Goal: Information Seeking & Learning: Learn about a topic

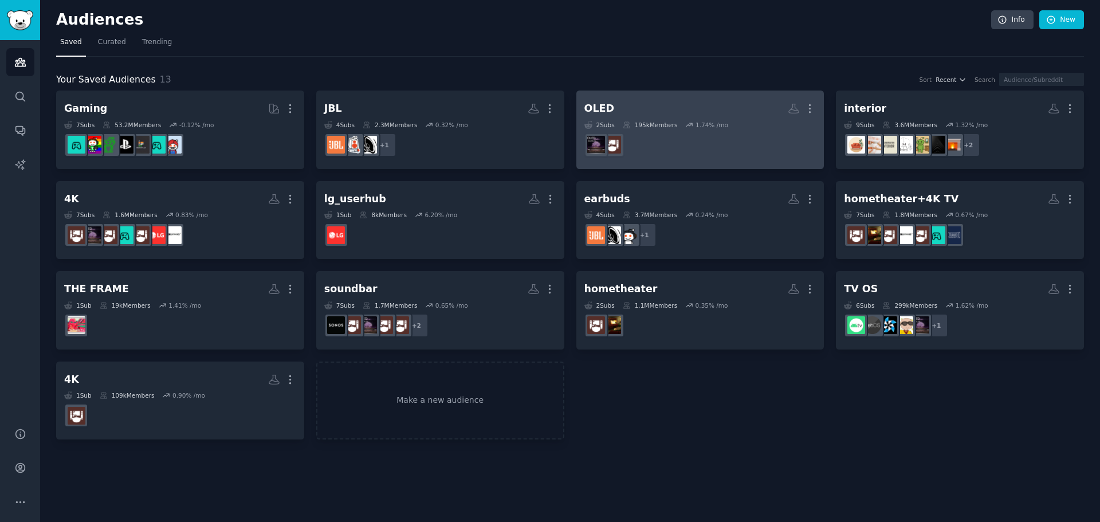
click at [545, 100] on h2 "OLED More" at bounding box center [701, 109] width 232 height 20
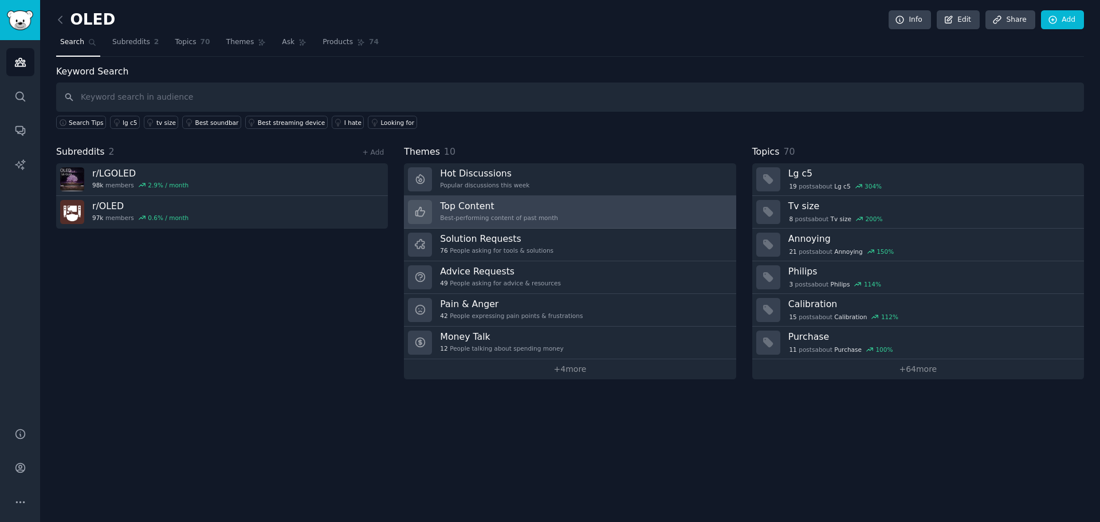
click at [484, 214] on div "Best-performing content of past month" at bounding box center [499, 218] width 118 height 8
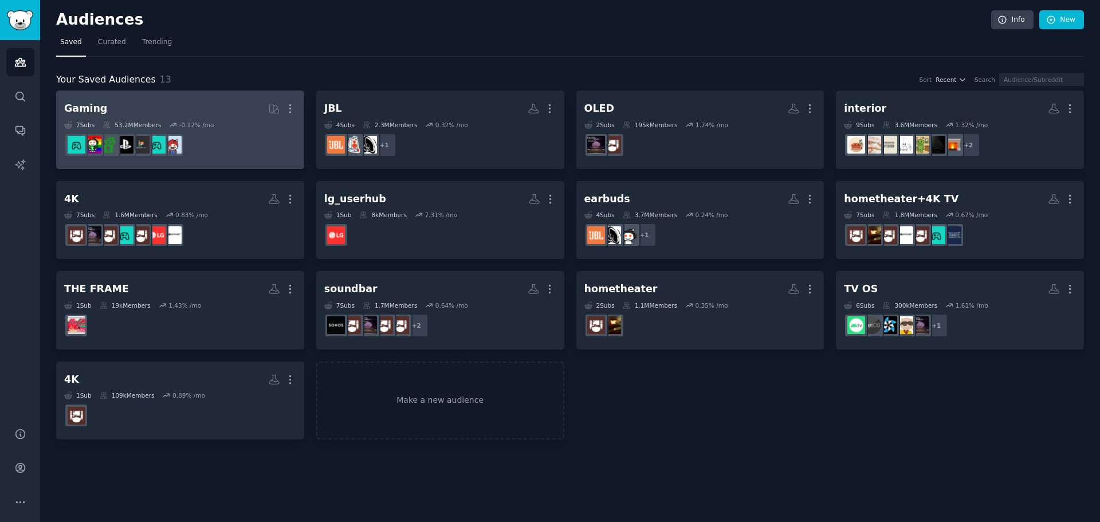
click at [223, 121] on div "7 Sub s 53.2M Members -0.12 % /mo" at bounding box center [180, 125] width 232 height 8
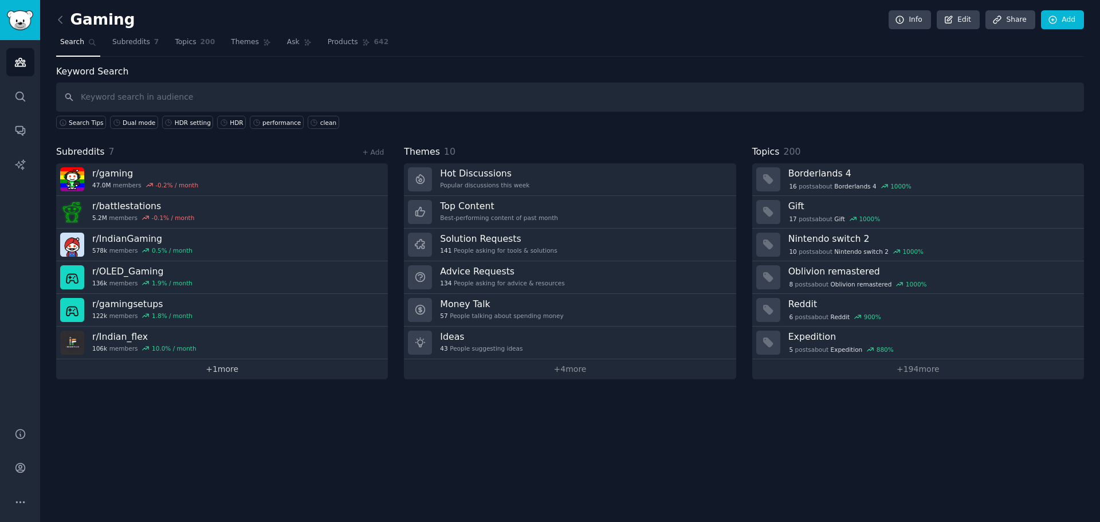
click at [234, 377] on link "+ 1 more" at bounding box center [222, 369] width 332 height 20
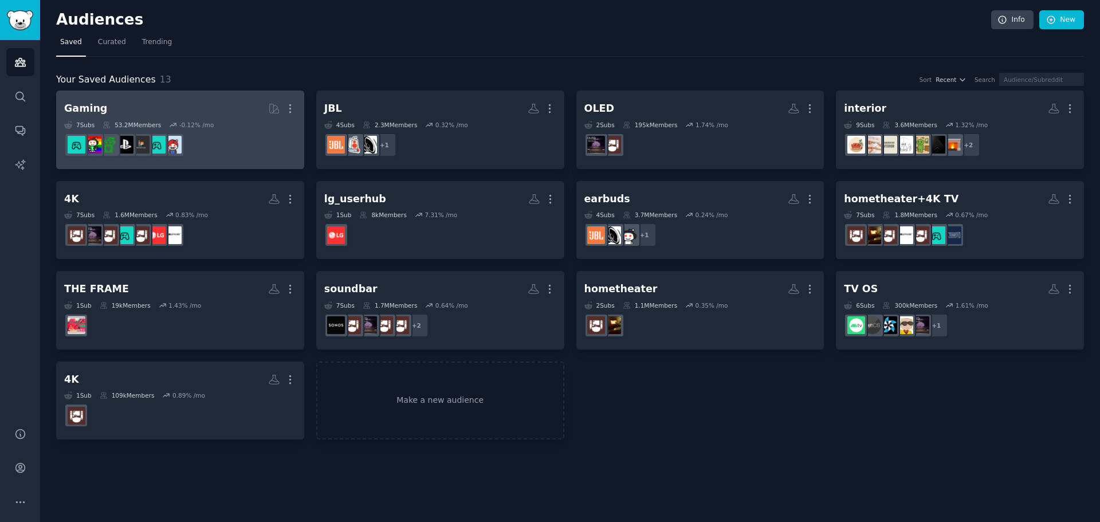
click at [130, 105] on h2 "Gaming Curated by GummySearch More" at bounding box center [180, 109] width 232 height 20
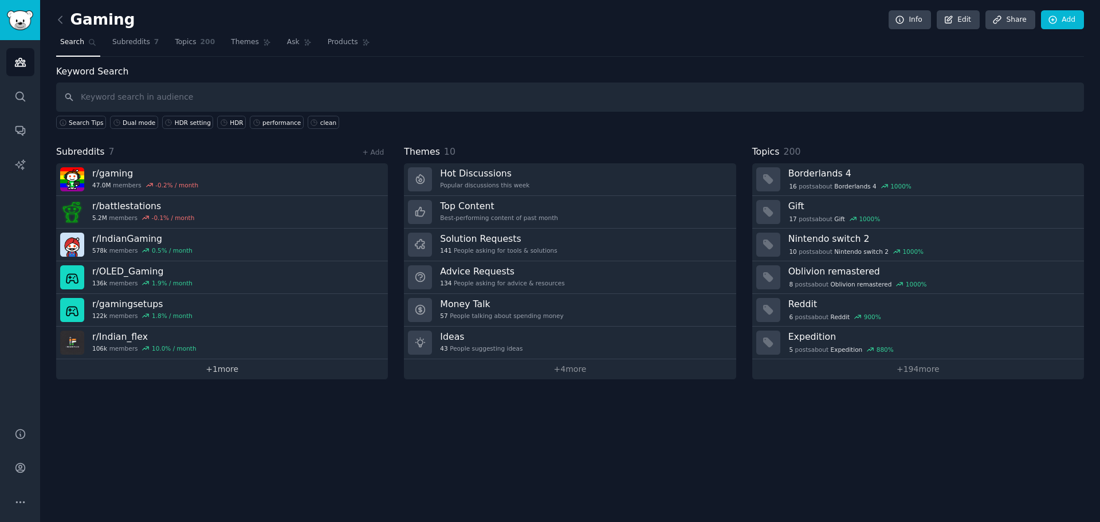
click at [207, 372] on link "+ 1 more" at bounding box center [222, 369] width 332 height 20
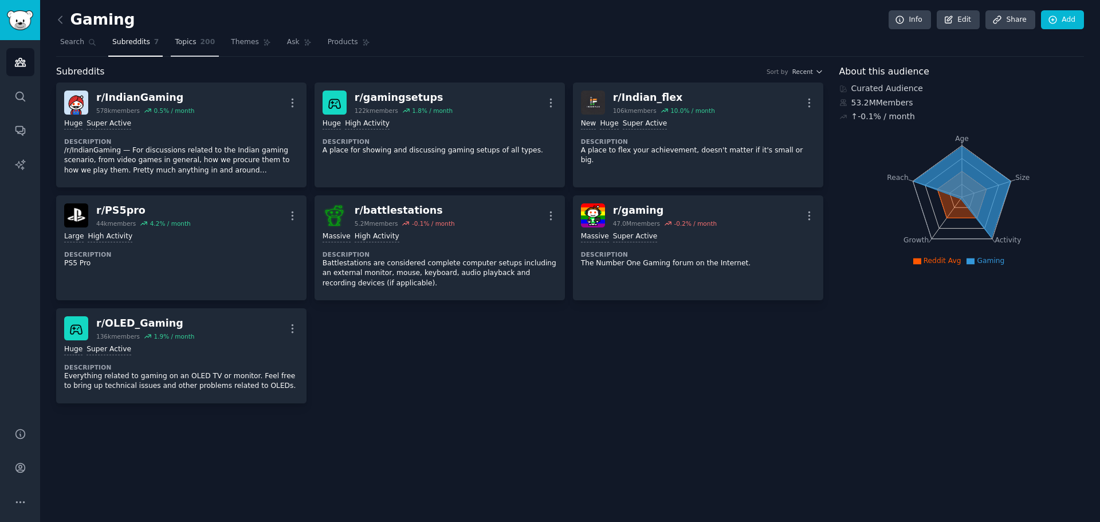
click at [175, 42] on span "Topics" at bounding box center [185, 42] width 21 height 10
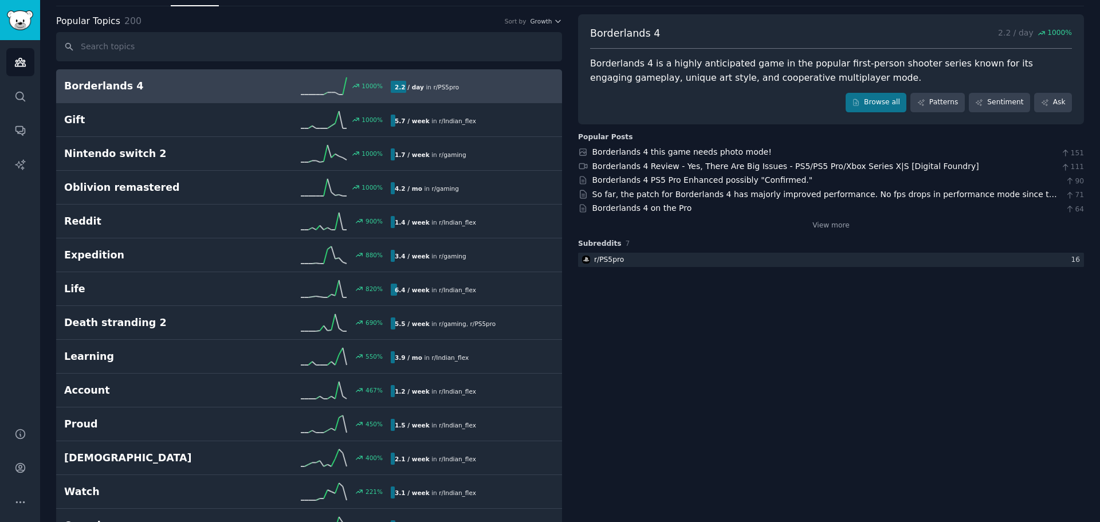
drag, startPoint x: 423, startPoint y: 36, endPoint x: 418, endPoint y: 82, distance: 46.1
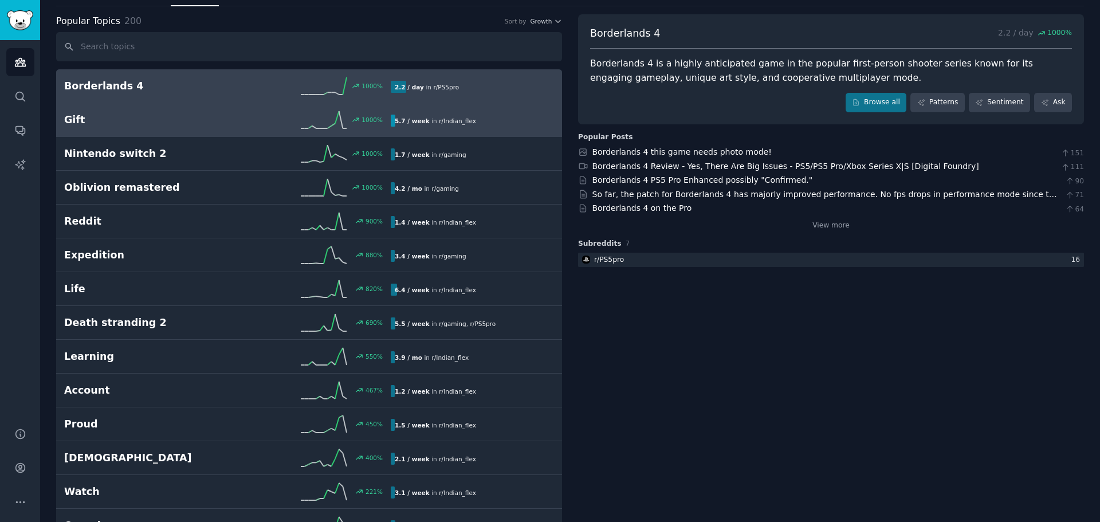
scroll to position [74, 0]
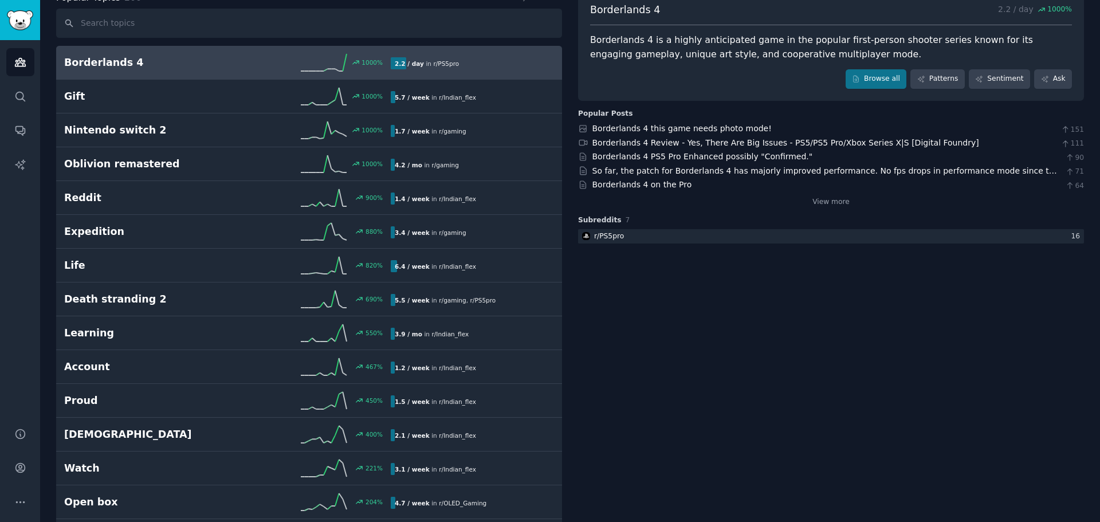
drag, startPoint x: 418, startPoint y: 82, endPoint x: 391, endPoint y: 30, distance: 58.4
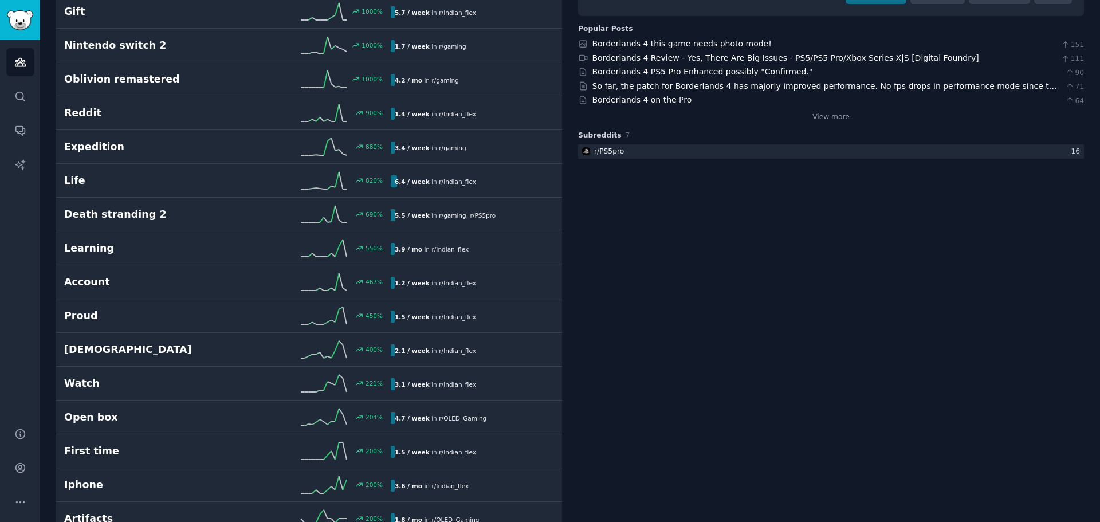
scroll to position [0, 0]
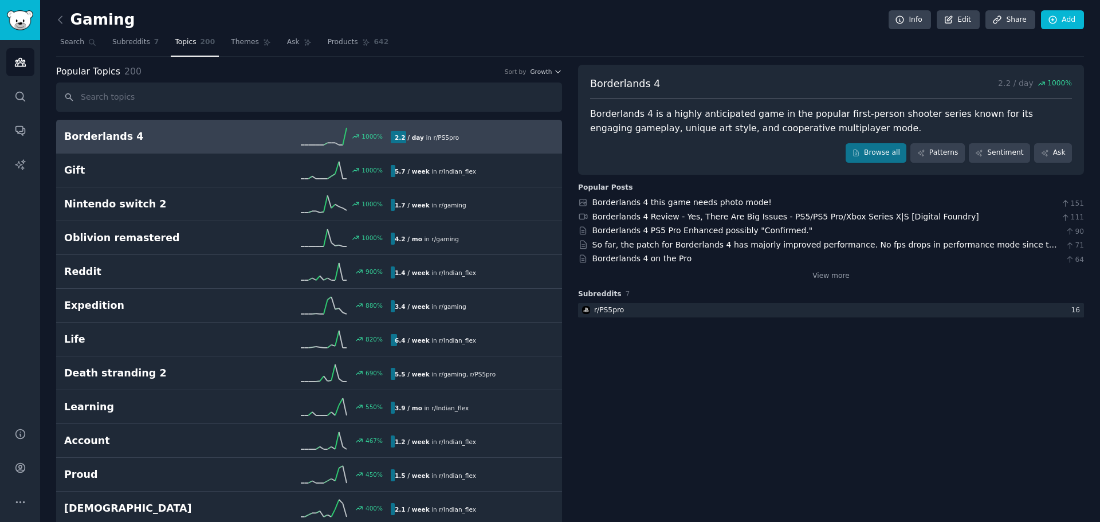
drag, startPoint x: 588, startPoint y: 279, endPoint x: 571, endPoint y: 113, distance: 167.0
click at [235, 41] on span "Themes" at bounding box center [245, 42] width 28 height 10
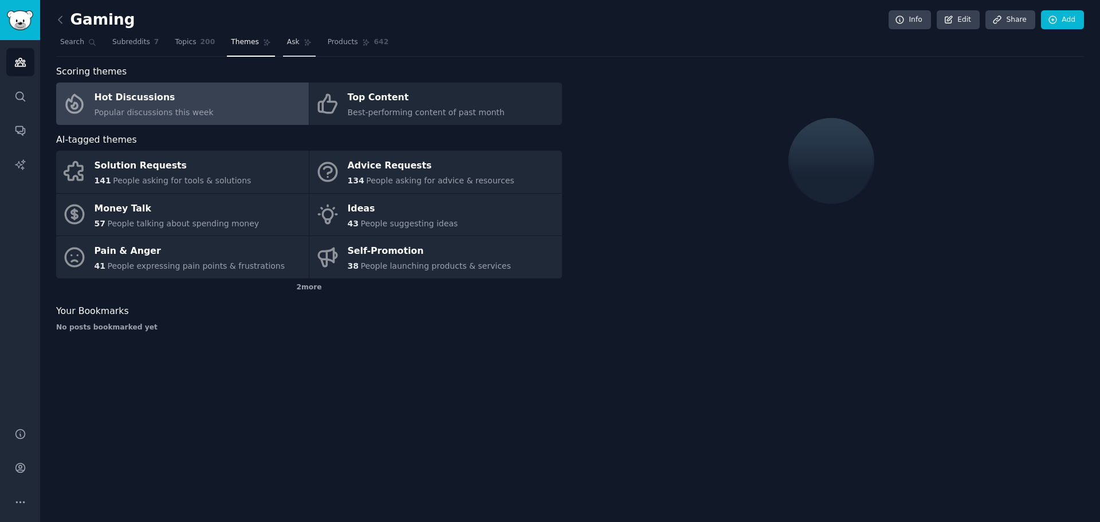
click at [283, 43] on link "Ask" at bounding box center [299, 44] width 33 height 23
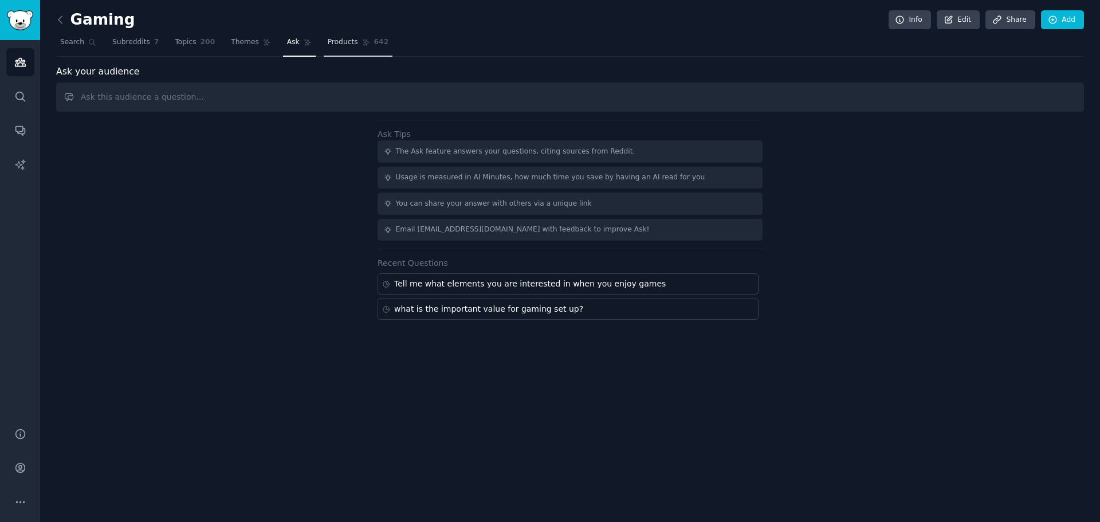
click at [330, 45] on span "Products" at bounding box center [343, 42] width 30 height 10
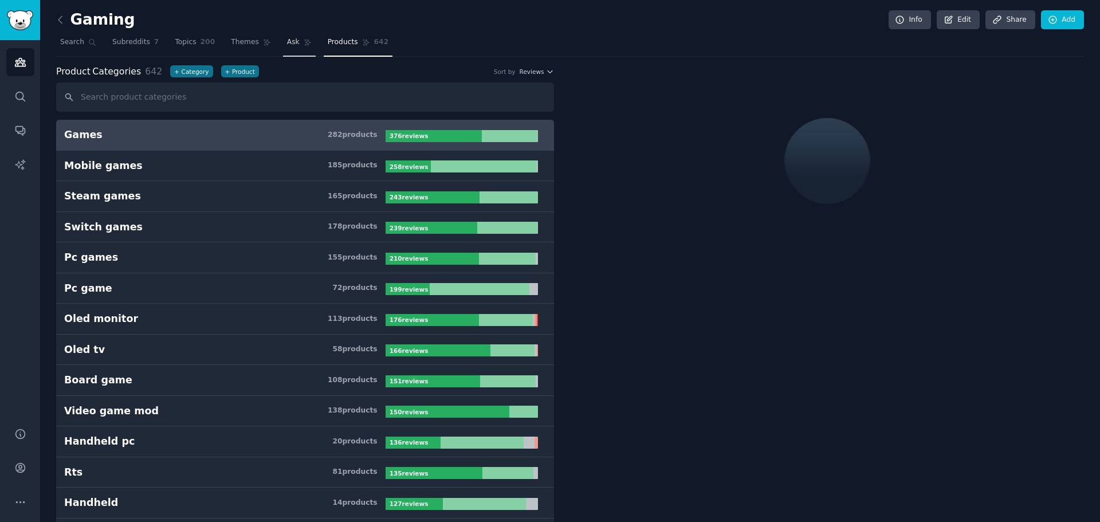
click at [283, 37] on link "Ask" at bounding box center [299, 44] width 33 height 23
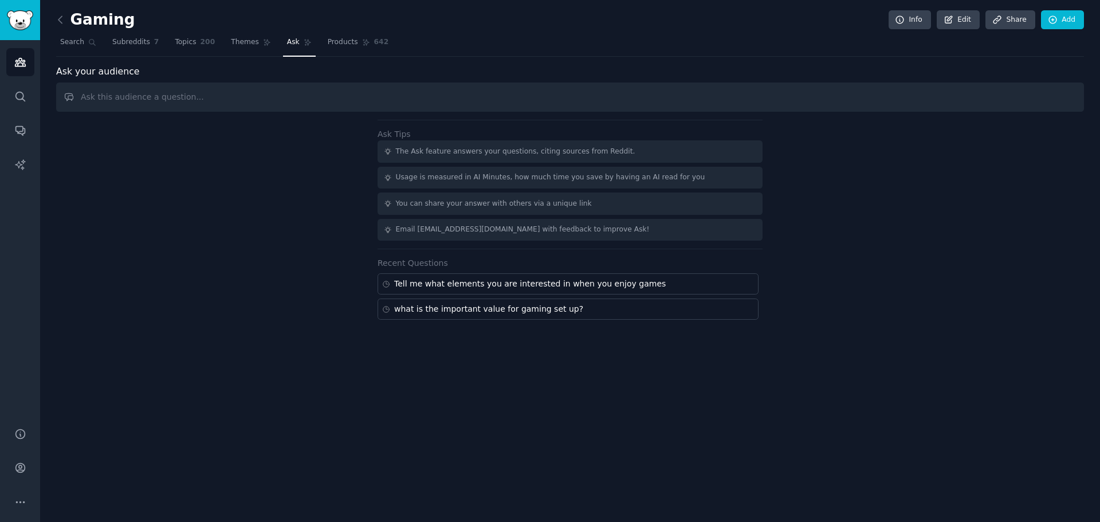
click at [214, 40] on nav "Search Subreddits 7 Topics 200 Themes Ask Products 642" at bounding box center [570, 44] width 1028 height 23
click at [231, 38] on span "Themes" at bounding box center [245, 42] width 28 height 10
